Goal: Task Accomplishment & Management: Manage account settings

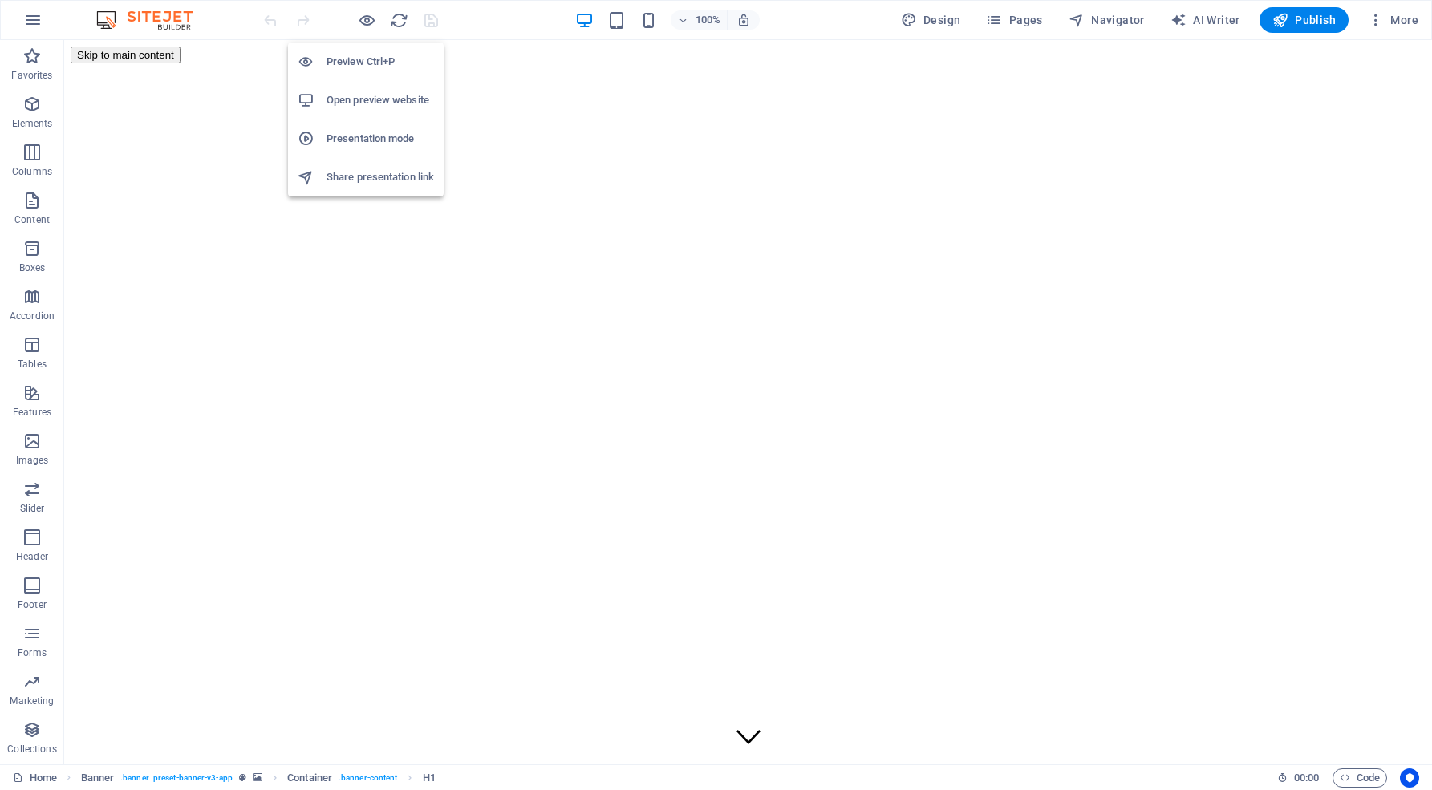
click at [375, 104] on h6 "Open preview website" at bounding box center [379, 100] width 107 height 19
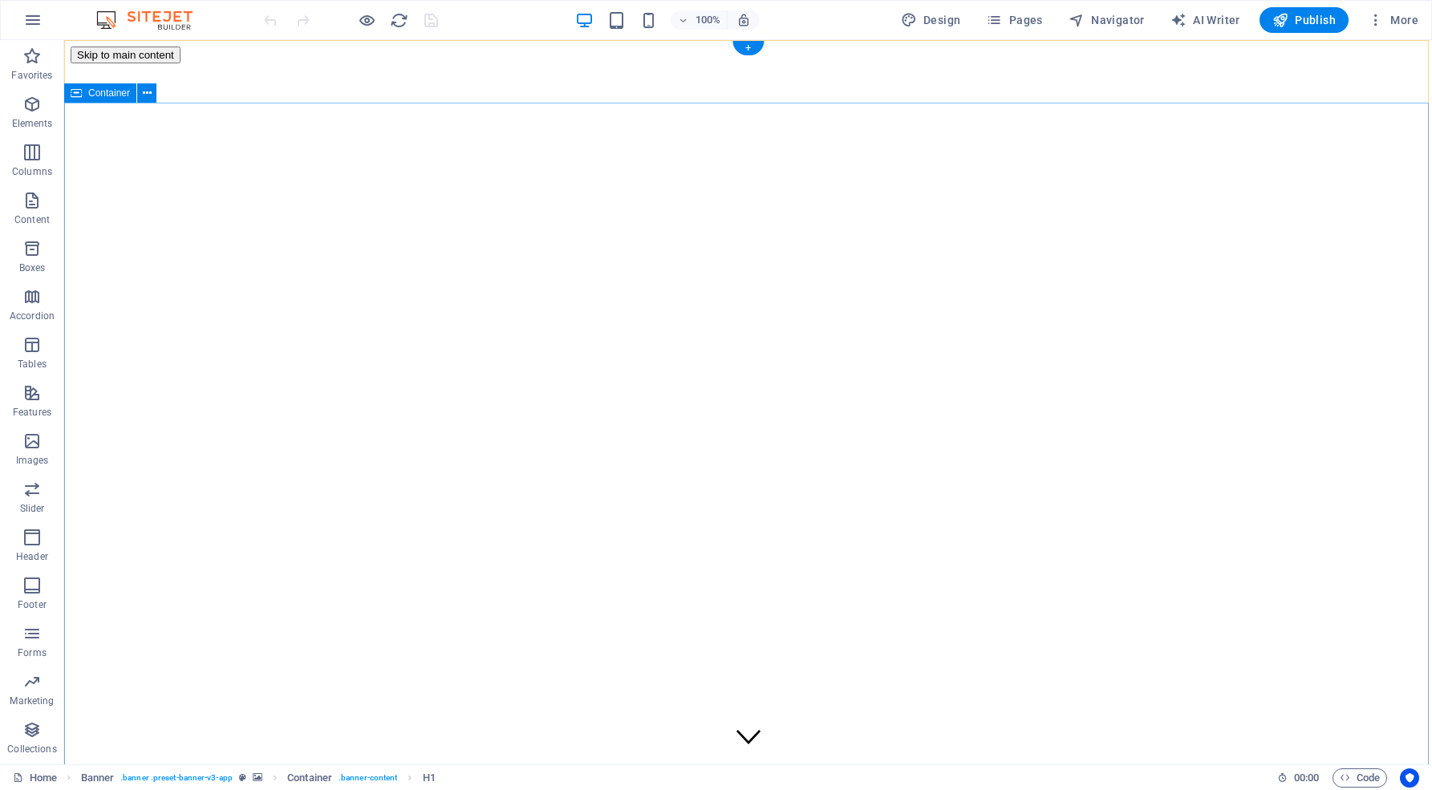
click at [367, 103] on h6 "Open preview website" at bounding box center [379, 100] width 107 height 19
click at [375, 100] on h6 "Open preview website" at bounding box center [379, 100] width 107 height 19
click at [38, 18] on icon "button" at bounding box center [32, 19] width 19 height 19
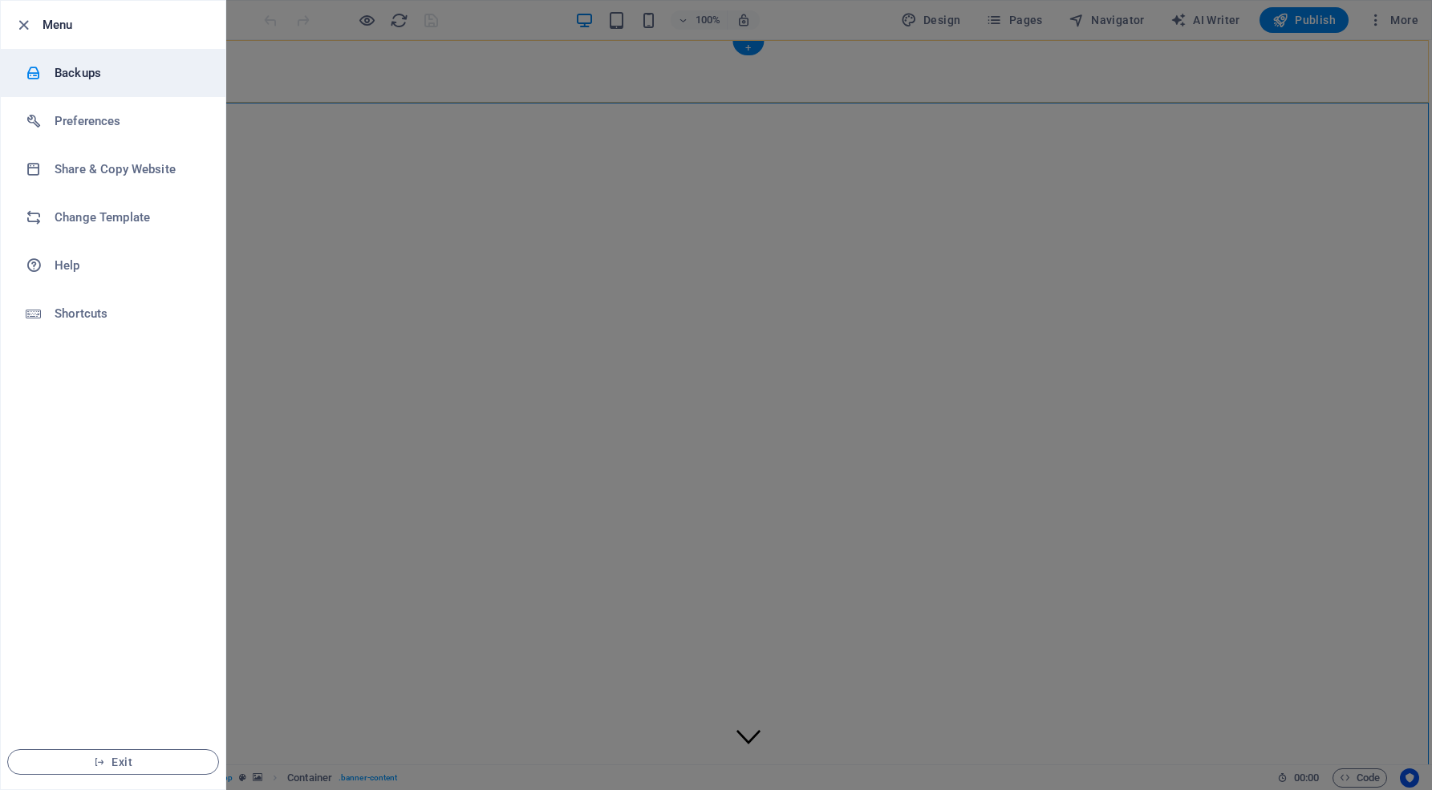
click at [92, 75] on h6 "Backups" at bounding box center [129, 72] width 148 height 19
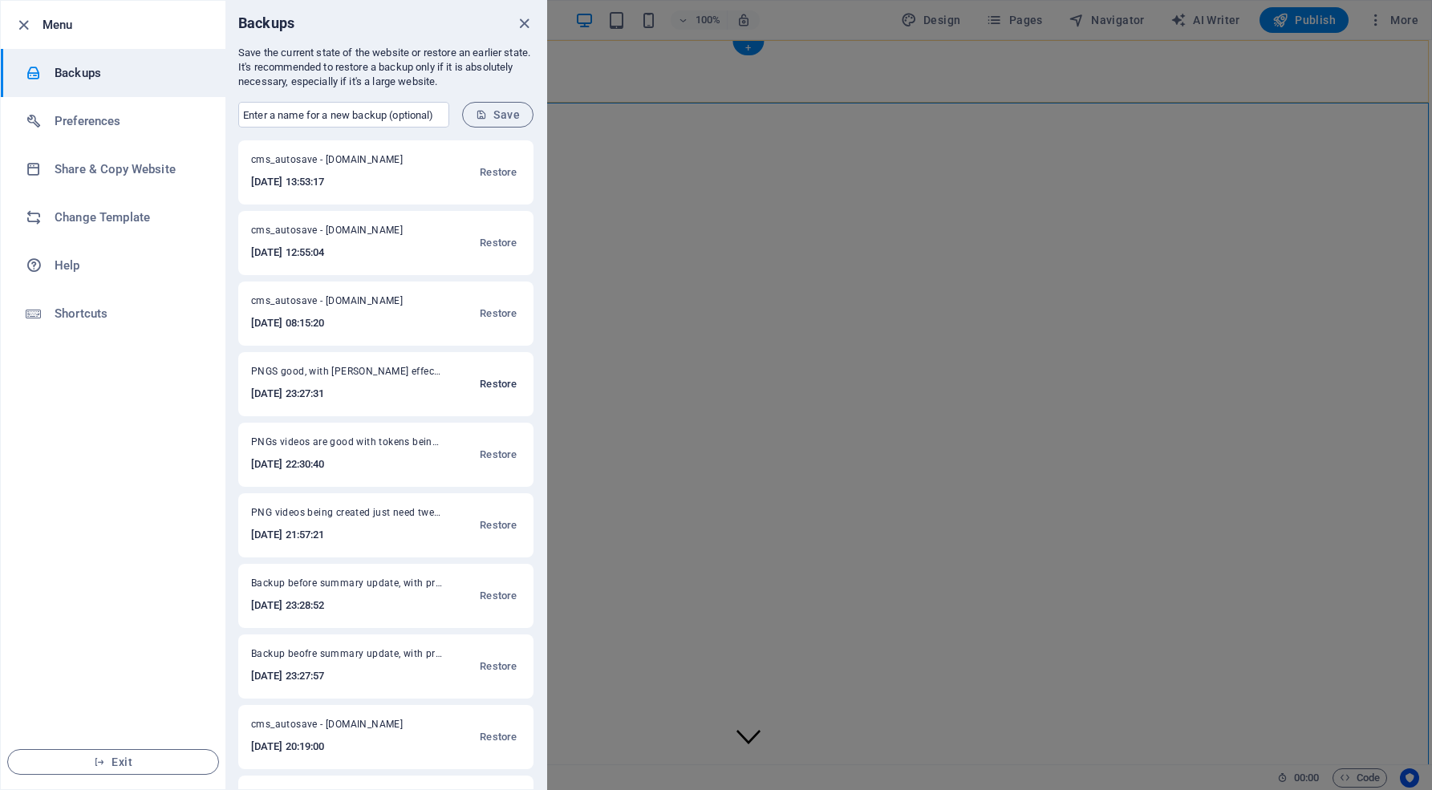
click at [494, 380] on span "Restore" at bounding box center [498, 384] width 37 height 19
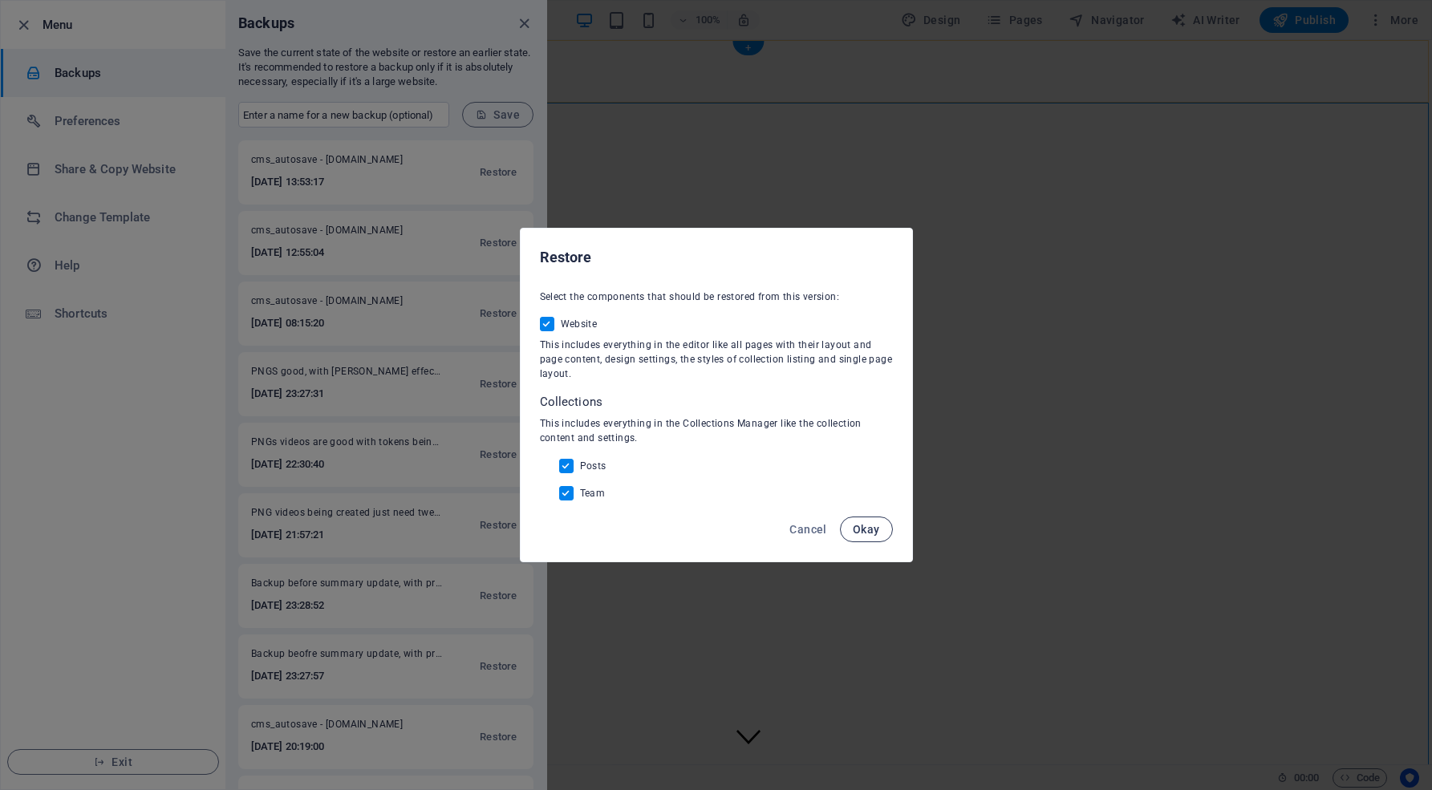
click at [865, 523] on span "Okay" at bounding box center [865, 529] width 27 height 13
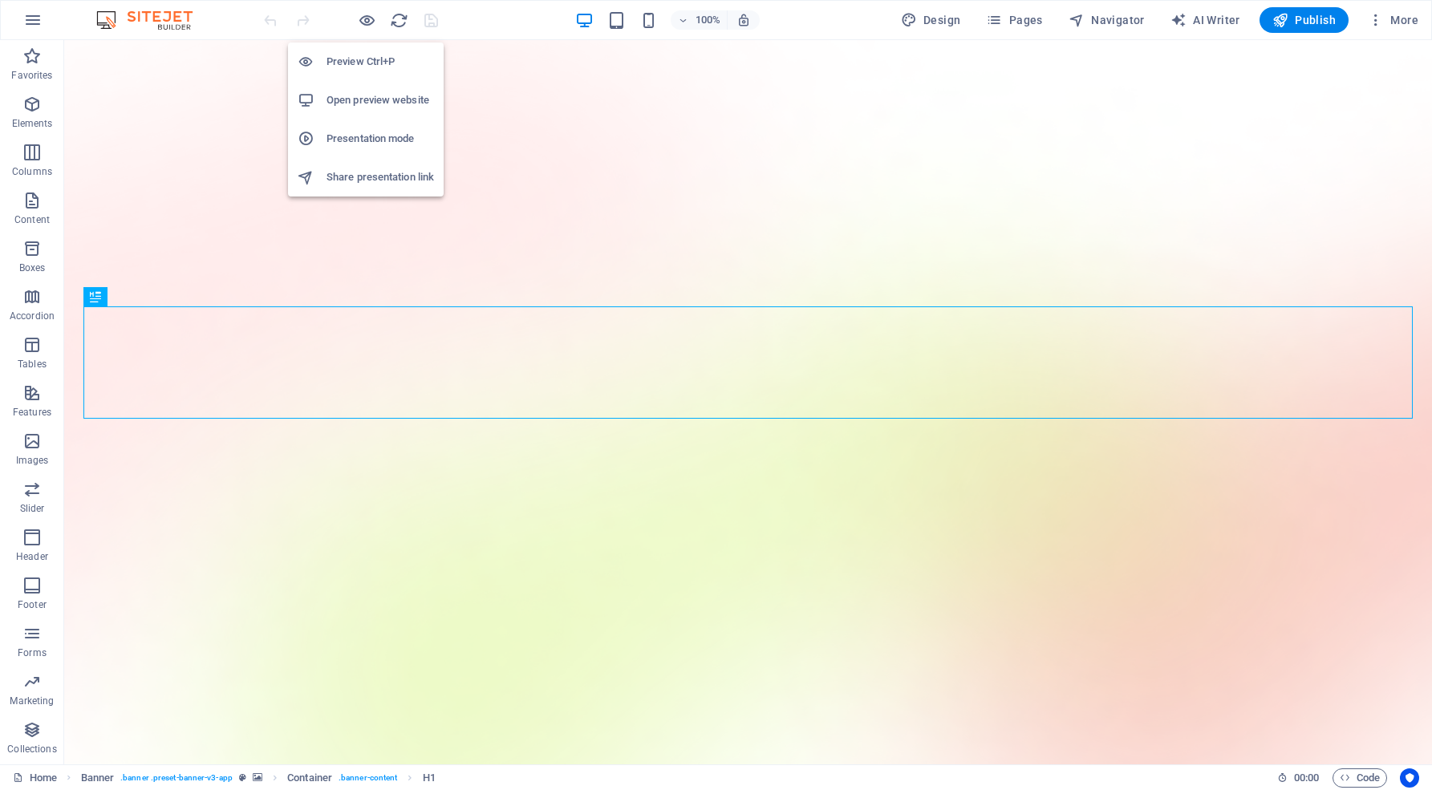
click at [379, 103] on h6 "Open preview website" at bounding box center [379, 100] width 107 height 19
click at [380, 95] on h6 "Open preview website" at bounding box center [379, 100] width 107 height 19
